Goal: Transaction & Acquisition: Obtain resource

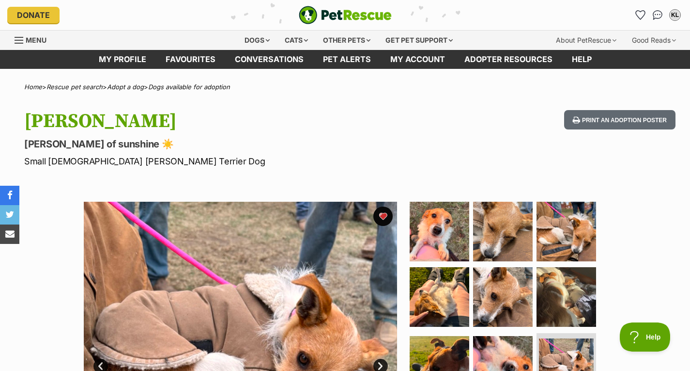
click at [256, 42] on div "Dogs" at bounding box center [257, 40] width 39 height 19
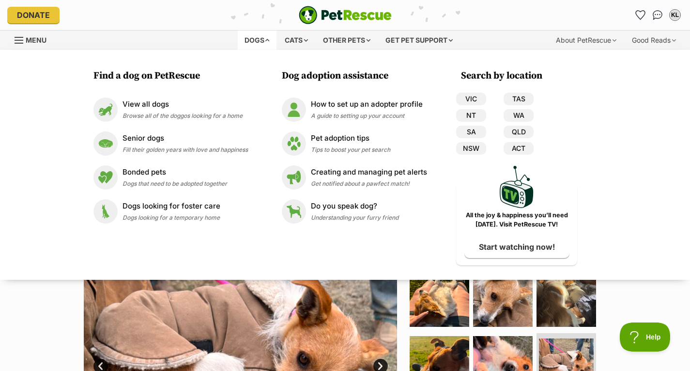
click at [155, 103] on p "View all dogs" at bounding box center [183, 104] width 120 height 11
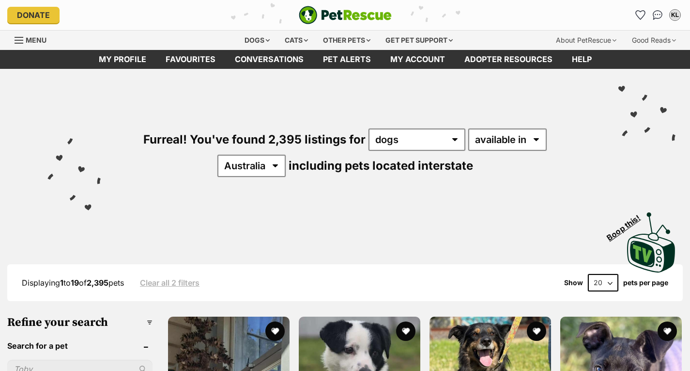
click at [643, 13] on icon "Favourites" at bounding box center [640, 15] width 9 height 9
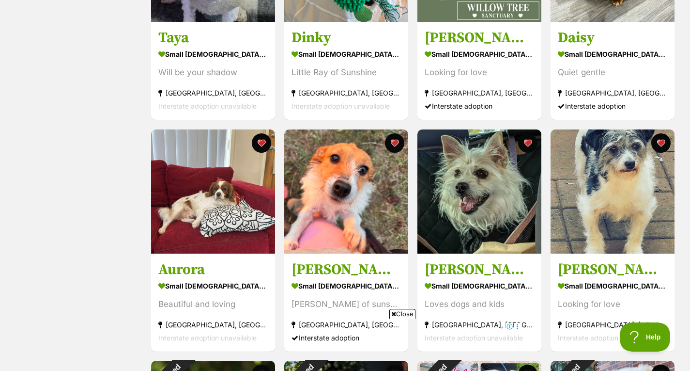
click at [221, 292] on section "small female Dog Beautiful and loving Wollongong, NSW Interstate adoption unava…" at bounding box center [212, 311] width 109 height 65
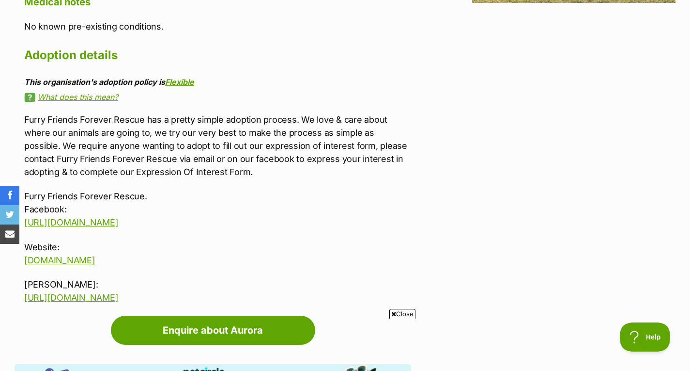
scroll to position [1340, 0]
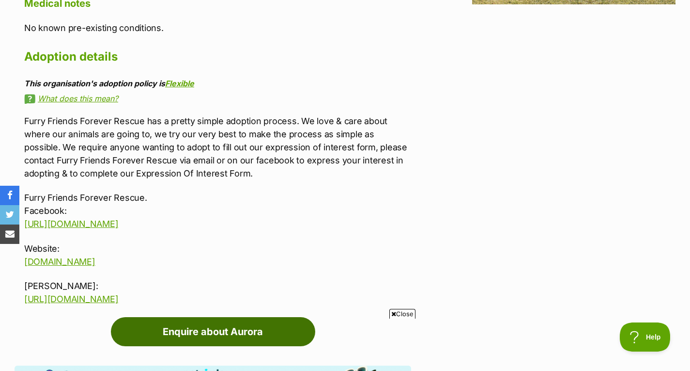
click at [220, 317] on link "Enquire about Aurora" at bounding box center [213, 331] width 204 height 29
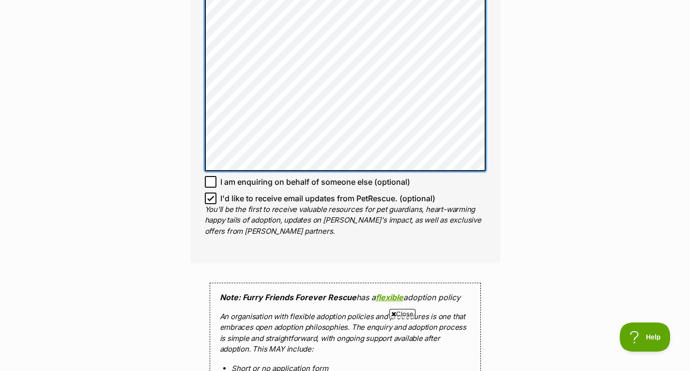
scroll to position [765, 0]
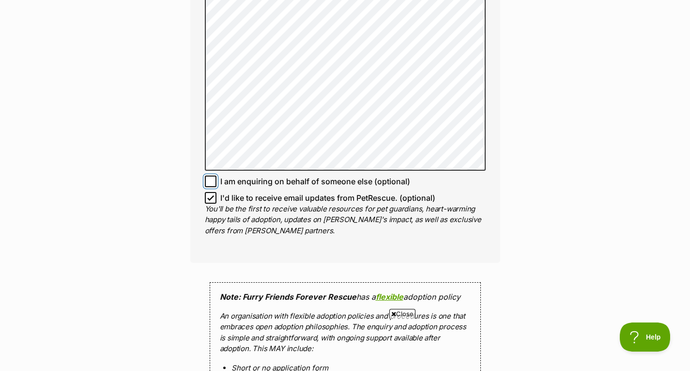
click at [214, 175] on input "I am enquiring on behalf of someone else (optional)" at bounding box center [211, 181] width 12 height 12
checkbox input "true"
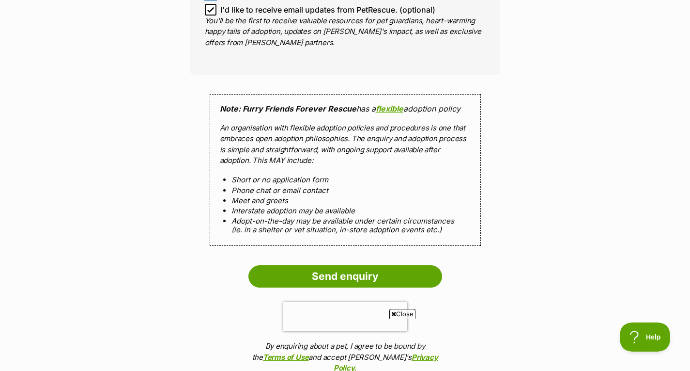
scroll to position [954, 0]
click at [336, 264] on input "Send enquiry" at bounding box center [346, 275] width 194 height 22
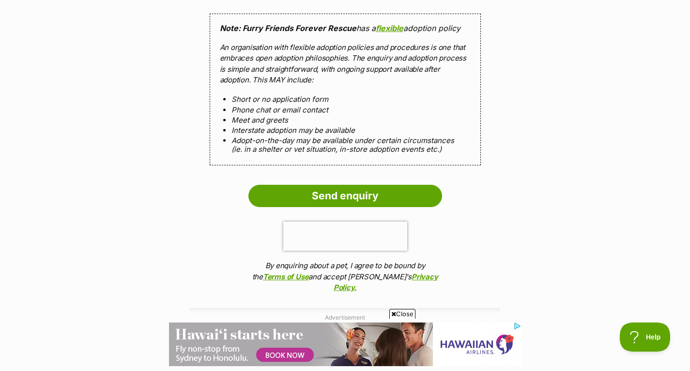
scroll to position [1120, 0]
click at [351, 184] on input "Send enquiry" at bounding box center [346, 195] width 194 height 22
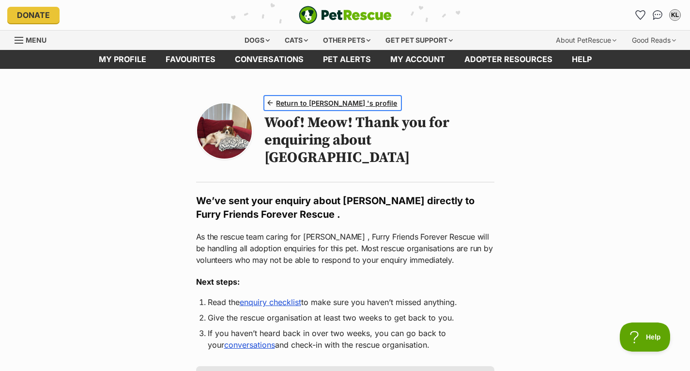
click at [335, 100] on span "Return to Aurora 's profile" at bounding box center [336, 103] width 121 height 10
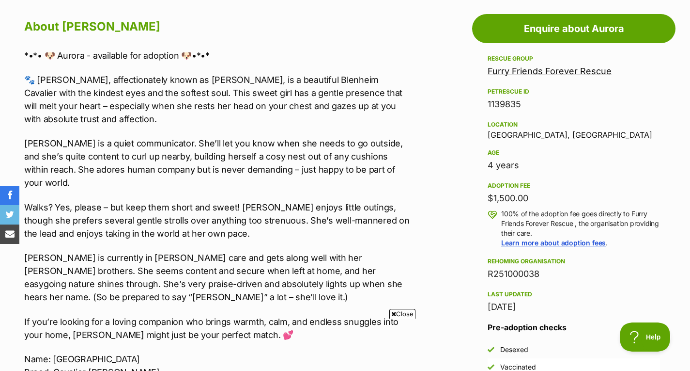
scroll to position [530, 0]
click at [538, 68] on link "Furry Friends Forever Rescue" at bounding box center [550, 71] width 124 height 10
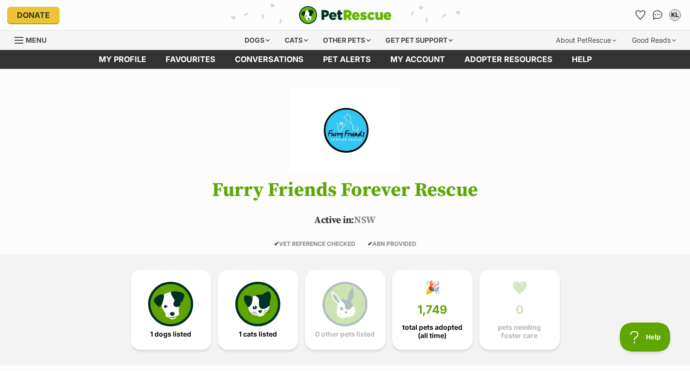
click at [175, 314] on img at bounding box center [170, 303] width 45 height 45
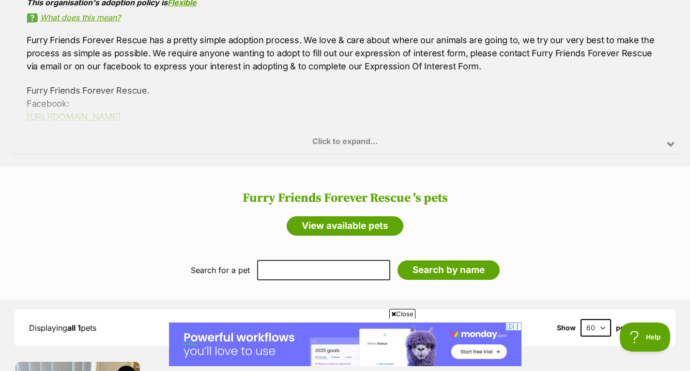
scroll to position [701, 0]
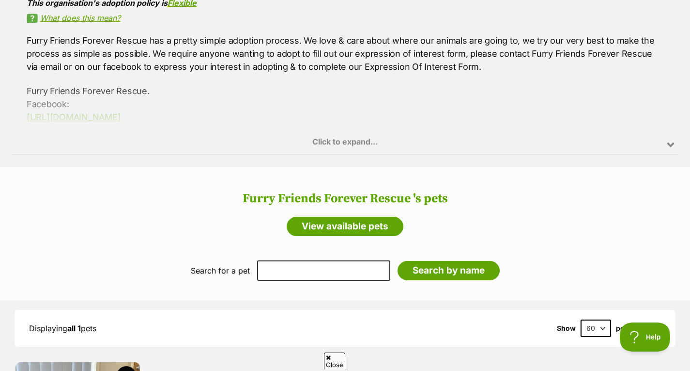
click at [253, 105] on div "Click to expand..." at bounding box center [345, 117] width 666 height 76
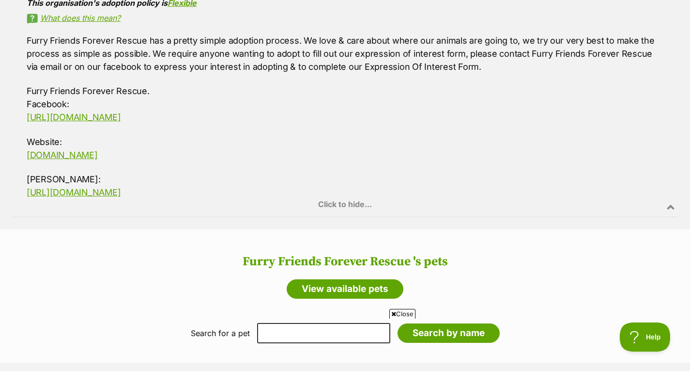
scroll to position [0, 0]
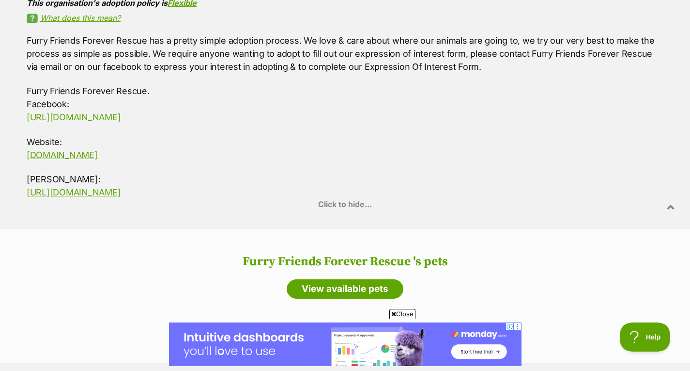
click at [160, 144] on div "Click to hide..." at bounding box center [345, 179] width 666 height 76
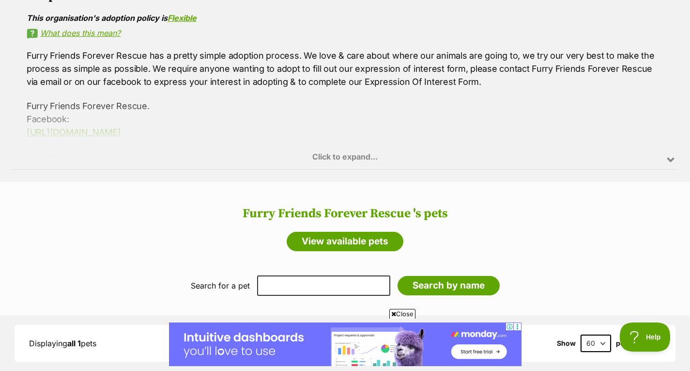
scroll to position [684, 0]
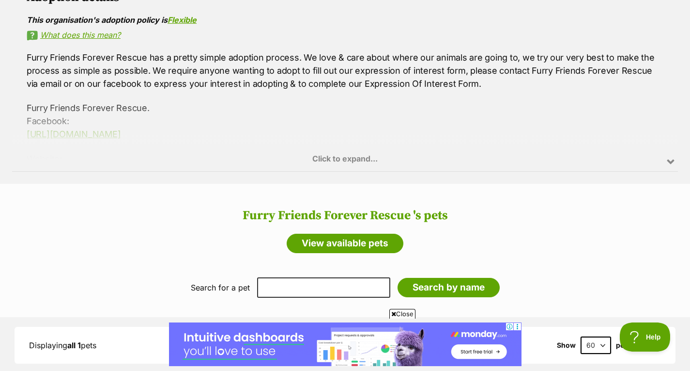
click at [182, 119] on div "Click to expand..." at bounding box center [345, 134] width 666 height 76
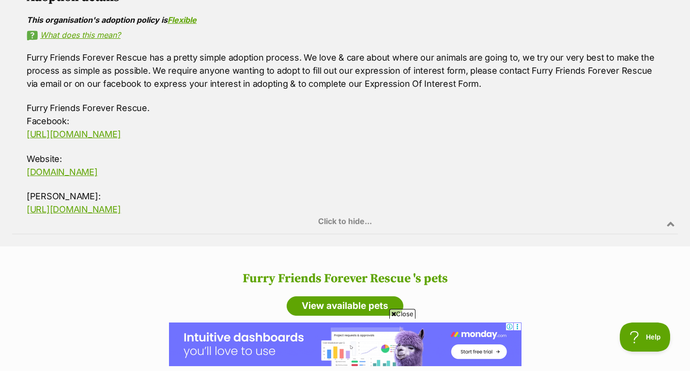
click at [129, 158] on div "Click to hide..." at bounding box center [345, 196] width 666 height 76
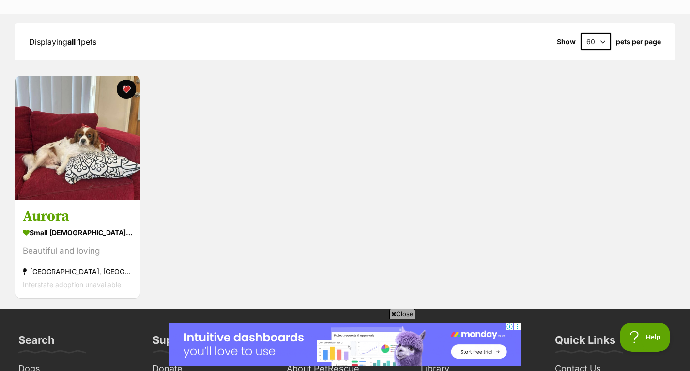
scroll to position [997, 0]
